Goal: Task Accomplishment & Management: Manage account settings

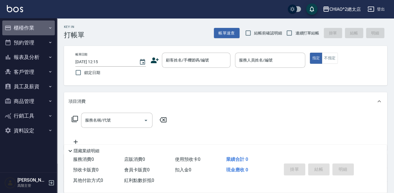
click at [20, 31] on button "櫃檯作業" at bounding box center [28, 28] width 52 height 15
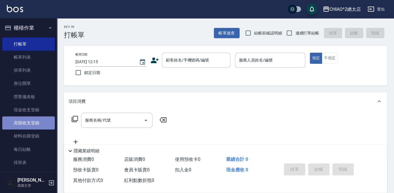
click at [36, 118] on link "高階收支登錄" at bounding box center [28, 123] width 52 height 13
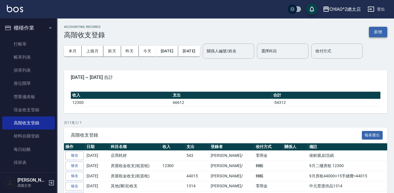
click at [379, 34] on button "新增" at bounding box center [378, 32] width 18 height 11
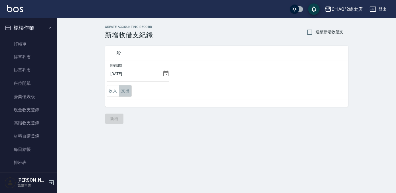
click at [125, 87] on button "支出" at bounding box center [125, 91] width 13 height 12
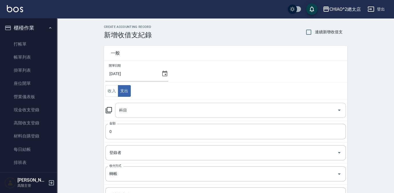
scroll to position [26, 0]
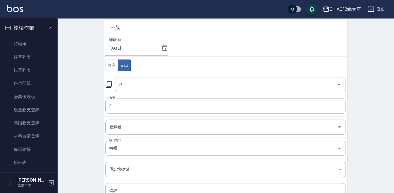
click at [217, 86] on input "科目" at bounding box center [226, 85] width 217 height 10
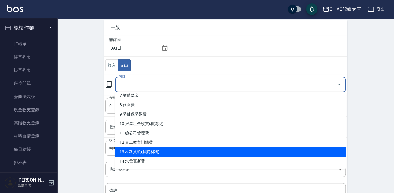
scroll to position [78, 0]
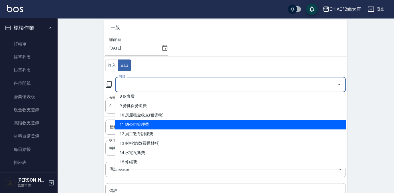
click at [183, 121] on li "11 總公司管理費" at bounding box center [230, 124] width 230 height 9
type input "11 總公司管理費"
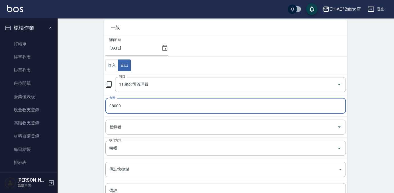
type input "08000"
drag, startPoint x: 194, startPoint y: 126, endPoint x: 192, endPoint y: 128, distance: 3.0
click at [192, 128] on input "登錄者" at bounding box center [221, 127] width 226 height 10
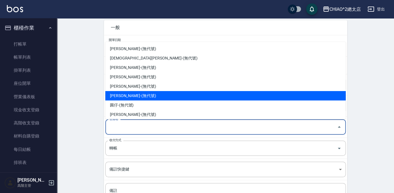
click at [185, 92] on li "Winnie宜蓁-(無代號)" at bounding box center [225, 95] width 240 height 9
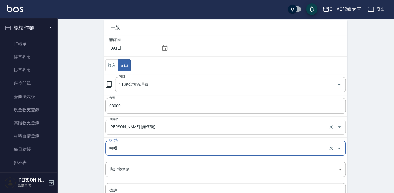
click at [169, 131] on input "Winnie宜蓁-(無代號)" at bounding box center [217, 127] width 219 height 10
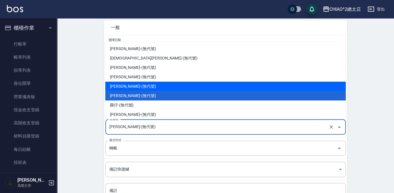
click at [141, 86] on li "Luke煜緯-(無代號)" at bounding box center [225, 86] width 240 height 9
type input "Luke煜緯-(無代號)"
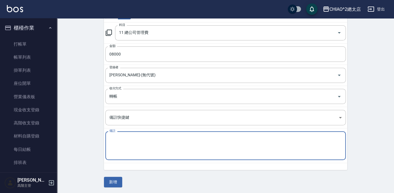
click at [175, 145] on textarea "備註" at bounding box center [225, 145] width 232 height 19
type textarea "9"
type textarea "9月管理費 8000"
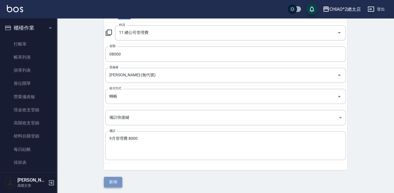
click at [111, 181] on button "新增" at bounding box center [113, 182] width 18 height 11
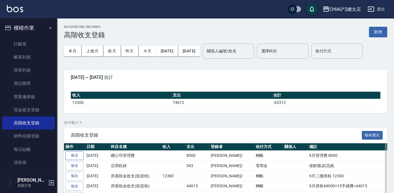
click at [79, 155] on link "修改" at bounding box center [74, 155] width 18 height 9
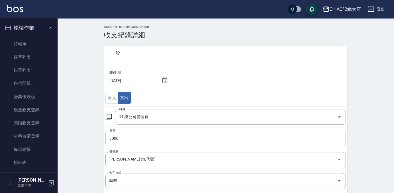
click at [151, 137] on input "8000" at bounding box center [225, 138] width 240 height 15
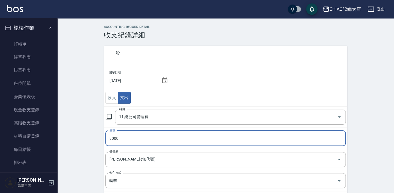
click at [151, 137] on input "8000" at bounding box center [225, 138] width 240 height 15
type input "8015"
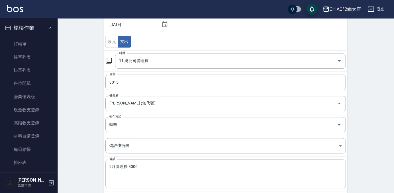
scroll to position [84, 0]
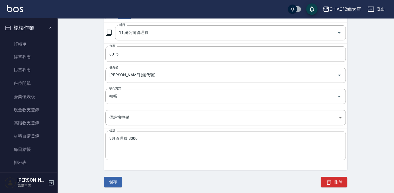
click at [167, 135] on div "9月管理費 8000 x 備註" at bounding box center [225, 145] width 240 height 29
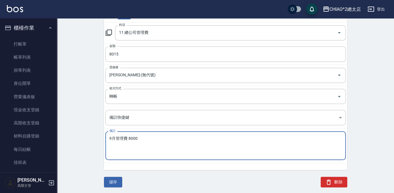
click at [168, 136] on textarea "9月管理費 8000" at bounding box center [225, 145] width 232 height 19
type textarea "9月管理費 8000+15手續費=8015"
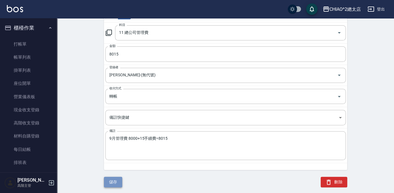
click at [110, 177] on button "儲存" at bounding box center [113, 182] width 18 height 11
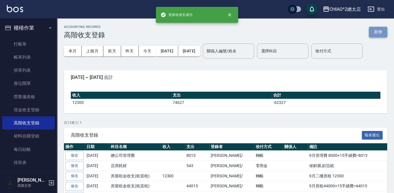
click at [373, 32] on button "新增" at bounding box center [378, 32] width 18 height 11
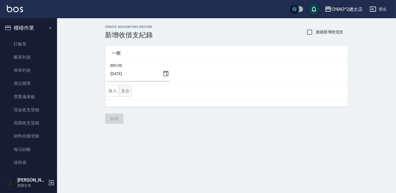
click at [124, 90] on button "支出" at bounding box center [125, 91] width 13 height 12
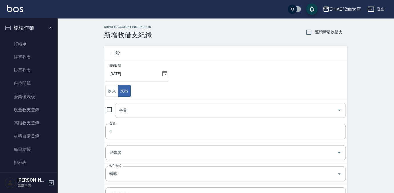
click at [141, 106] on input "科目" at bounding box center [226, 111] width 217 height 10
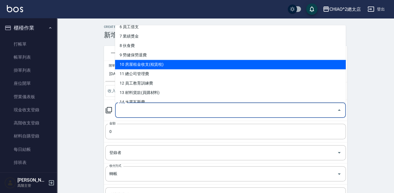
scroll to position [78, 0]
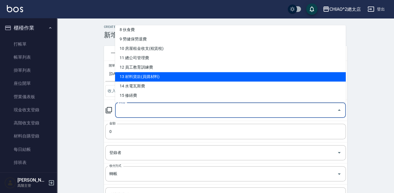
click at [220, 72] on li "13 材料貨款(員購材料)" at bounding box center [230, 76] width 230 height 9
type input "13 材料貨款(員購材料)"
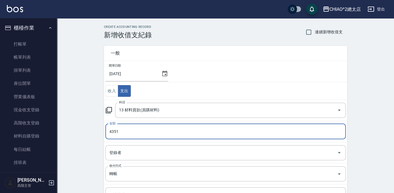
scroll to position [52, 0]
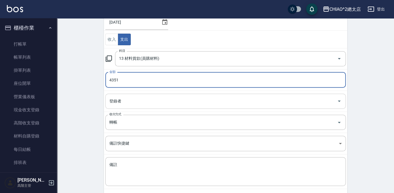
type input "4351"
click at [130, 102] on input "登錄者" at bounding box center [221, 101] width 226 height 10
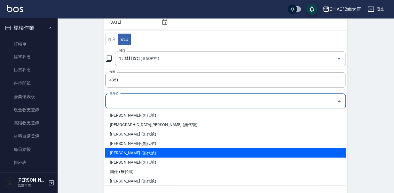
click at [190, 152] on li "Luke煜緯-(無代號)" at bounding box center [225, 152] width 240 height 9
type input "Luke煜緯-(無代號)"
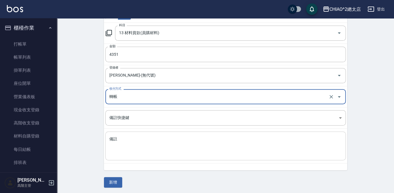
scroll to position [78, 0]
click at [156, 134] on div "x 備註" at bounding box center [225, 145] width 240 height 29
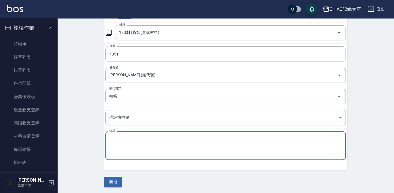
click at [177, 127] on td "備註快捷鍵 ​ 備註快捷鍵" at bounding box center [225, 117] width 243 height 21
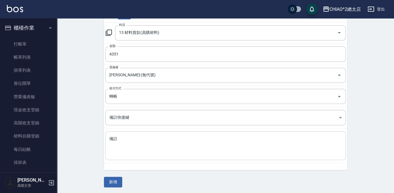
click at [177, 157] on div "x 備註" at bounding box center [225, 145] width 240 height 29
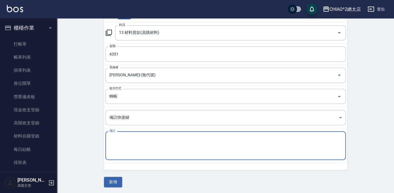
type textarea "G"
type textarea "盛哥貨款4336+15手續費=4351"
click at [117, 182] on button "新增" at bounding box center [113, 182] width 18 height 11
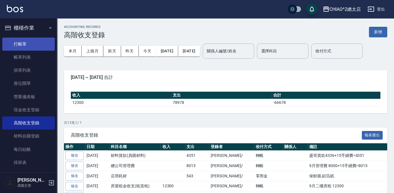
click at [33, 39] on link "打帳單" at bounding box center [28, 44] width 52 height 13
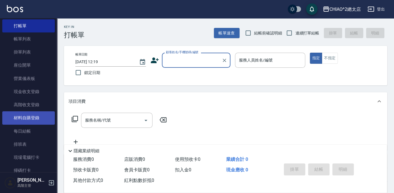
scroll to position [26, 0]
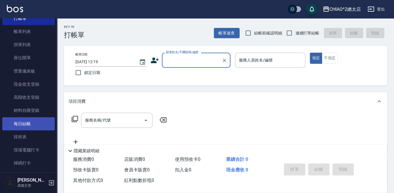
click at [41, 124] on link "每日結帳" at bounding box center [28, 124] width 52 height 13
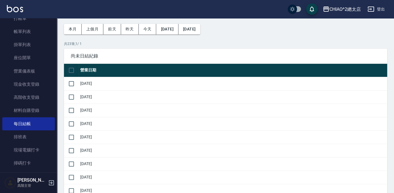
scroll to position [52, 0]
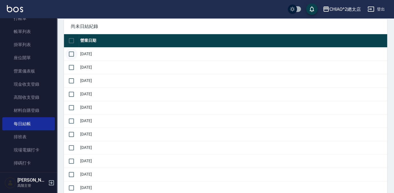
click at [68, 52] on input "checkbox" at bounding box center [71, 54] width 12 height 12
checkbox input "true"
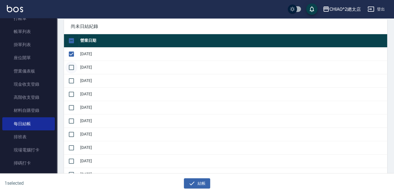
click at [71, 66] on input "checkbox" at bounding box center [71, 68] width 12 height 12
checkbox input "true"
click at [71, 79] on input "checkbox" at bounding box center [71, 81] width 12 height 12
checkbox input "true"
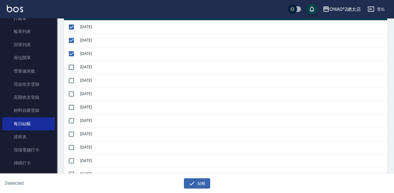
scroll to position [129, 0]
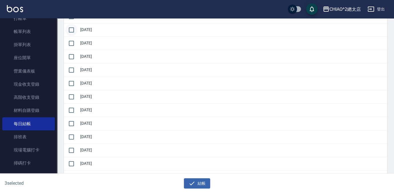
click at [69, 31] on input "checkbox" at bounding box center [71, 30] width 12 height 12
checkbox input "true"
click at [75, 40] on input "checkbox" at bounding box center [71, 43] width 12 height 12
checkbox input "true"
click at [72, 59] on input "checkbox" at bounding box center [71, 57] width 12 height 12
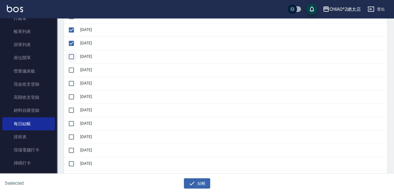
checkbox input "true"
click at [72, 78] on input "checkbox" at bounding box center [71, 84] width 12 height 12
checkbox input "true"
click at [71, 69] on input "checkbox" at bounding box center [71, 70] width 12 height 12
checkbox input "true"
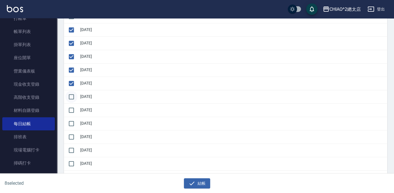
click at [70, 96] on input "checkbox" at bounding box center [71, 97] width 12 height 12
checkbox input "true"
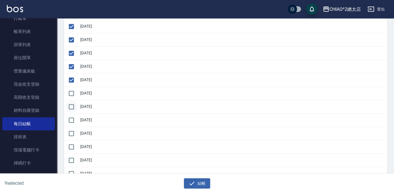
scroll to position [155, 0]
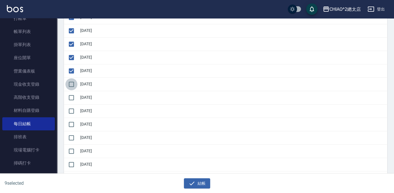
click at [73, 85] on input "checkbox" at bounding box center [71, 84] width 12 height 12
checkbox input "true"
click at [71, 100] on input "checkbox" at bounding box center [71, 98] width 12 height 12
checkbox input "true"
click at [71, 110] on input "checkbox" at bounding box center [71, 111] width 12 height 12
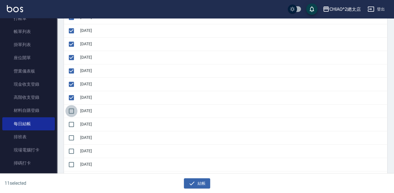
checkbox input "true"
click at [71, 124] on input "checkbox" at bounding box center [71, 125] width 12 height 12
checkbox input "true"
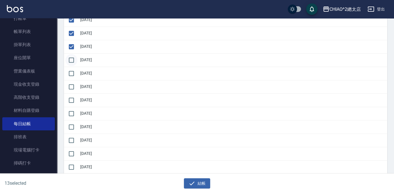
drag, startPoint x: 73, startPoint y: 55, endPoint x: 72, endPoint y: 58, distance: 3.0
click at [73, 55] on input "checkbox" at bounding box center [71, 60] width 12 height 12
checkbox input "true"
click at [72, 70] on input "checkbox" at bounding box center [71, 74] width 12 height 12
checkbox input "true"
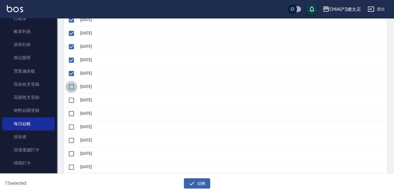
click at [70, 87] on input "checkbox" at bounding box center [71, 87] width 12 height 12
checkbox input "true"
click at [73, 99] on input "checkbox" at bounding box center [71, 100] width 12 height 12
checkbox input "true"
click at [74, 112] on input "checkbox" at bounding box center [71, 114] width 12 height 12
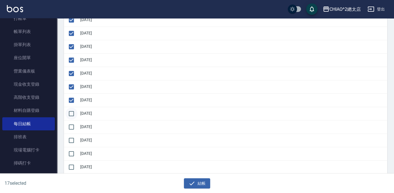
checkbox input "true"
click at [73, 124] on input "checkbox" at bounding box center [71, 127] width 12 height 12
checkbox input "true"
click at [73, 140] on input "checkbox" at bounding box center [71, 141] width 12 height 12
checkbox input "true"
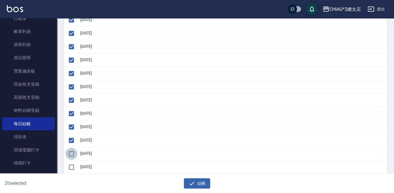
click at [71, 151] on input "checkbox" at bounding box center [71, 154] width 12 height 12
checkbox input "true"
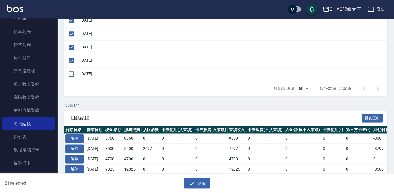
scroll to position [337, 0]
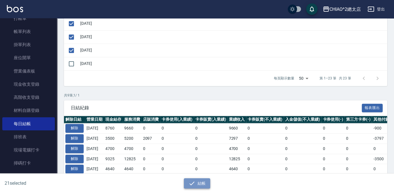
click at [202, 187] on button "結帳" at bounding box center [197, 184] width 27 height 11
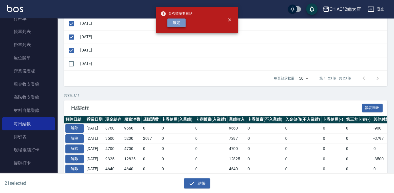
click at [177, 26] on button "確定" at bounding box center [176, 23] width 18 height 9
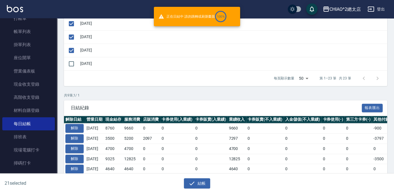
checkbox input "false"
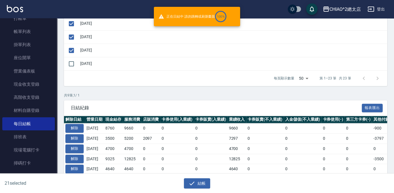
checkbox input "false"
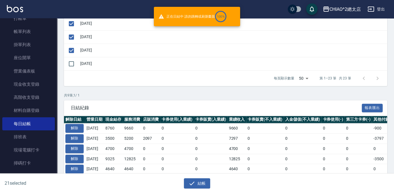
checkbox input "false"
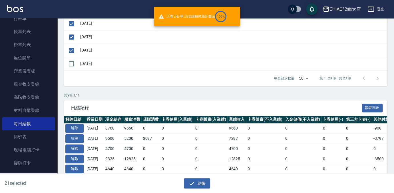
checkbox input "false"
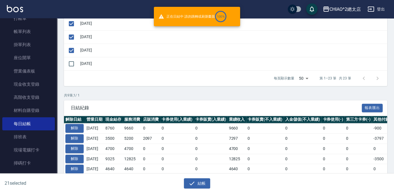
checkbox input "false"
